Goal: Find specific page/section: Find specific page/section

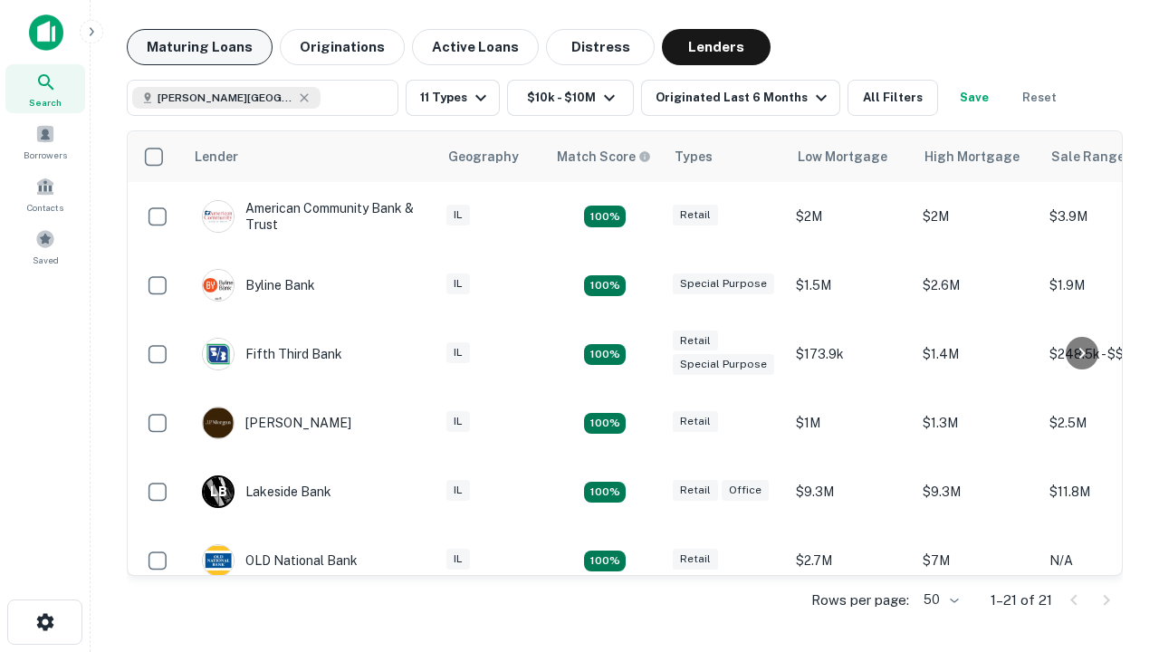
click at [199, 47] on button "Maturing Loans" at bounding box center [200, 47] width 146 height 36
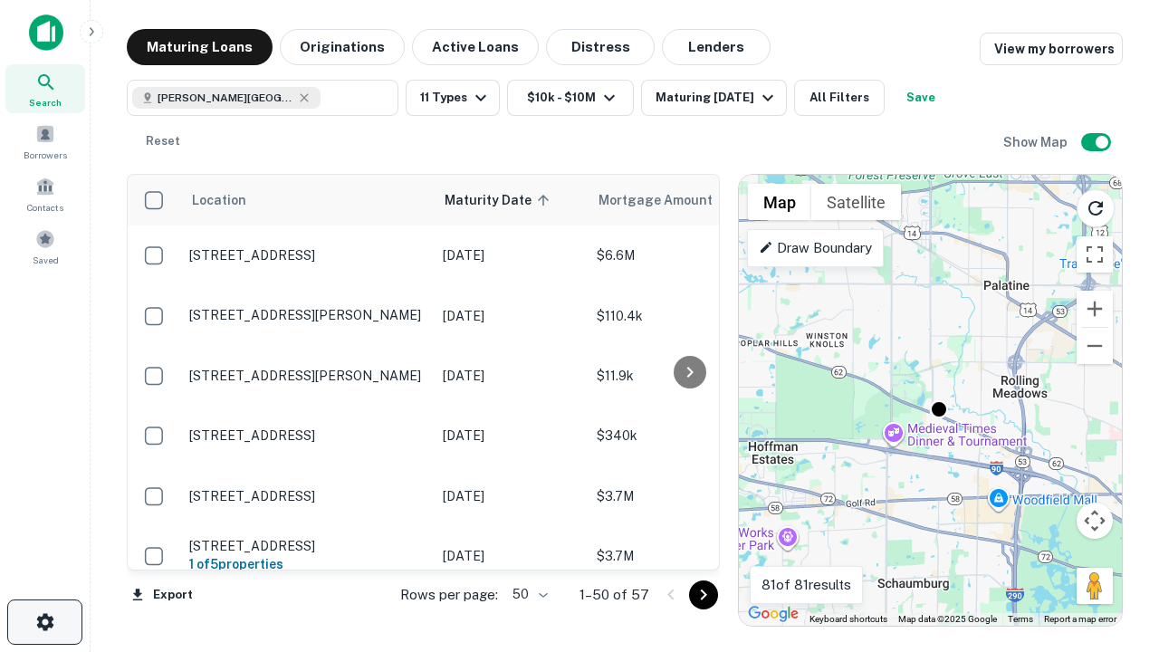
click at [44, 622] on icon "button" at bounding box center [45, 622] width 22 height 22
